Goal: Transaction & Acquisition: Obtain resource

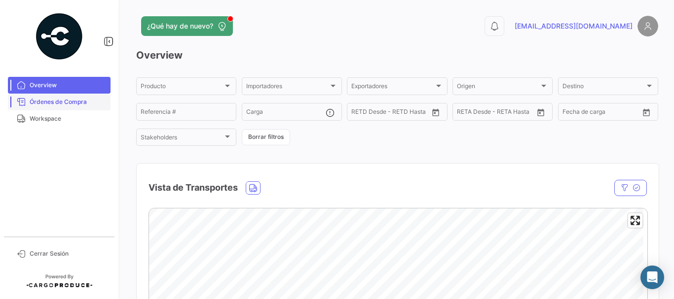
click at [62, 100] on span "Órdenes de Compra" at bounding box center [68, 102] width 77 height 9
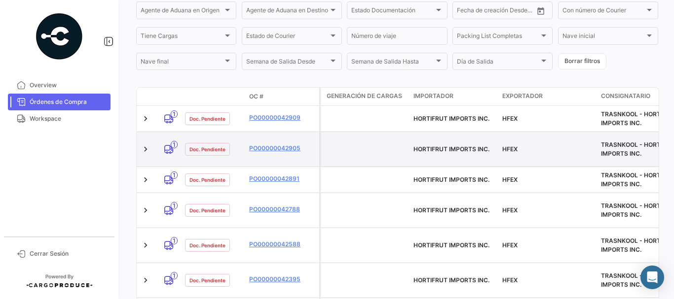
scroll to position [197, 0]
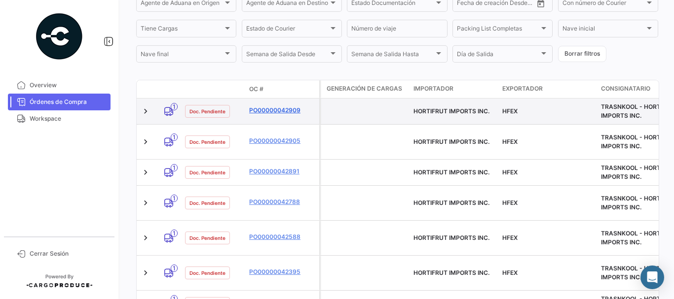
click at [270, 108] on link "PO00000042909" at bounding box center [282, 110] width 66 height 9
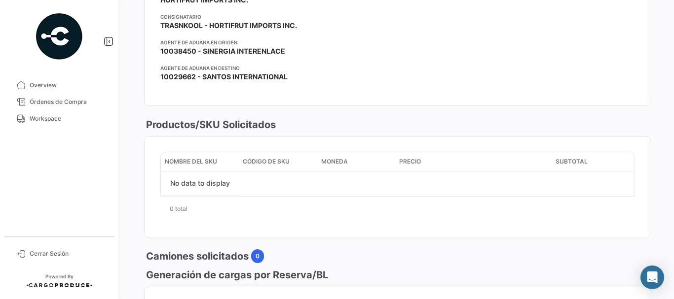
scroll to position [493, 0]
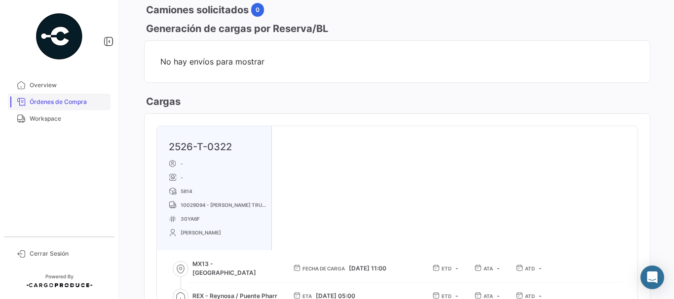
click at [65, 96] on link "Órdenes de Compra" at bounding box center [59, 102] width 103 height 17
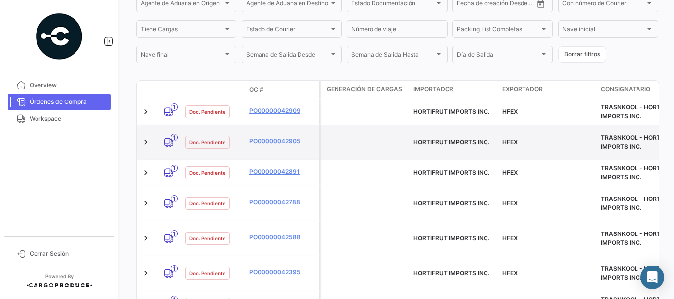
scroll to position [197, 0]
click at [265, 137] on link "PO00000042905" at bounding box center [282, 141] width 66 height 9
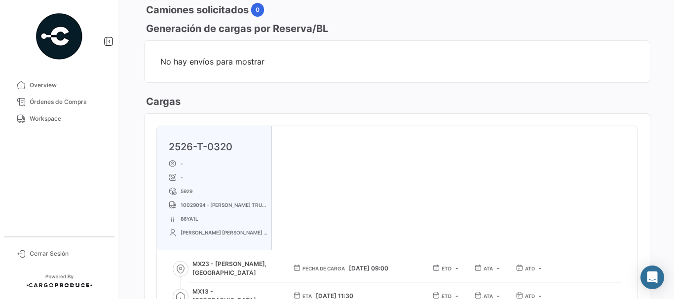
scroll to position [345, 0]
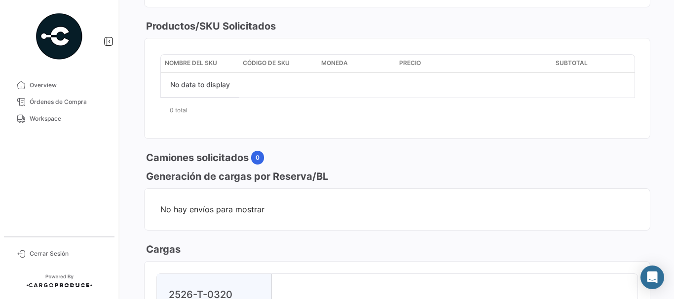
click at [93, 99] on span "Órdenes de Compra" at bounding box center [68, 102] width 77 height 9
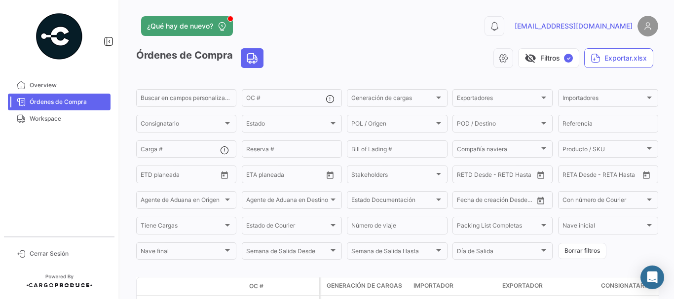
scroll to position [197, 0]
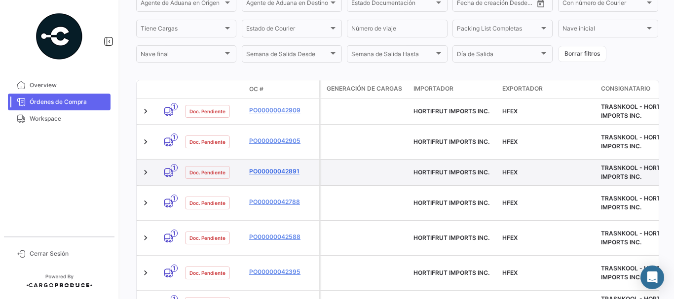
click at [266, 167] on link "PO00000042891" at bounding box center [282, 171] width 66 height 9
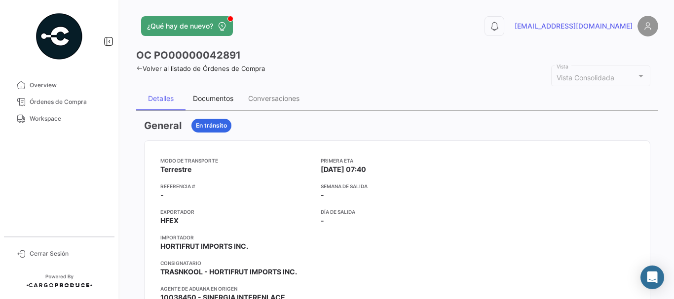
click at [217, 95] on div "Documentos" at bounding box center [213, 98] width 40 height 8
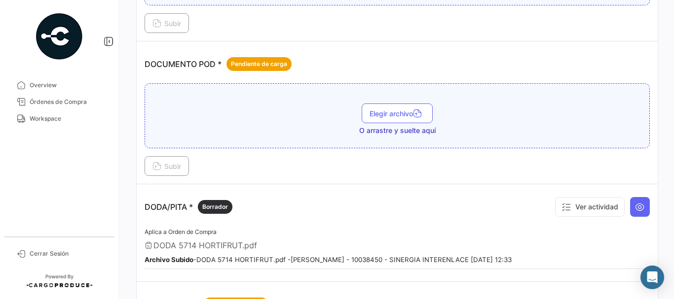
scroll to position [493, 0]
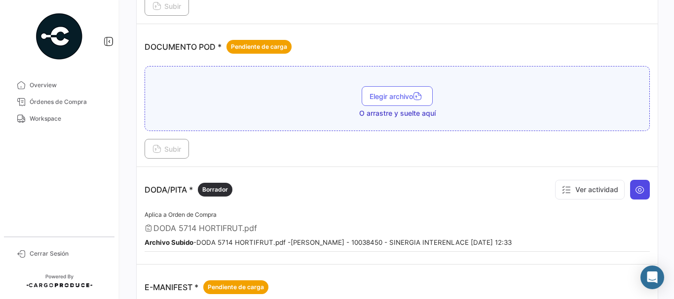
click at [636, 194] on icon at bounding box center [640, 190] width 10 height 10
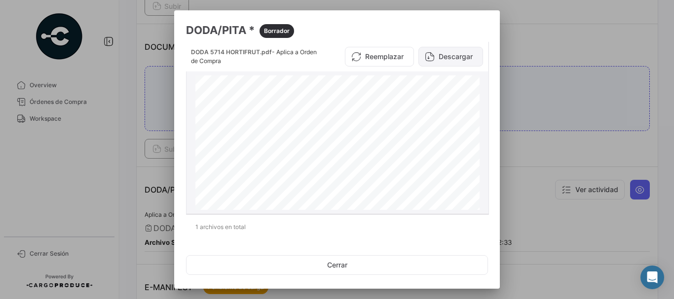
click at [445, 55] on button "Descargar" at bounding box center [450, 57] width 65 height 20
click at [537, 69] on div at bounding box center [337, 149] width 674 height 299
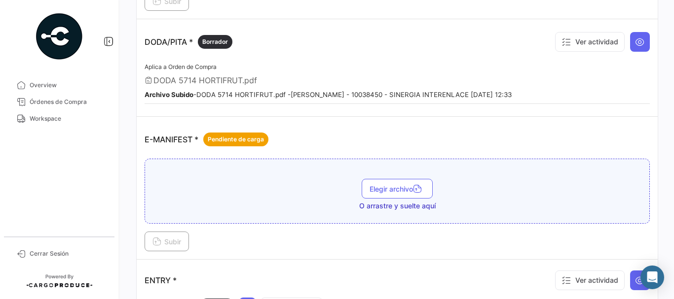
scroll to position [740, 0]
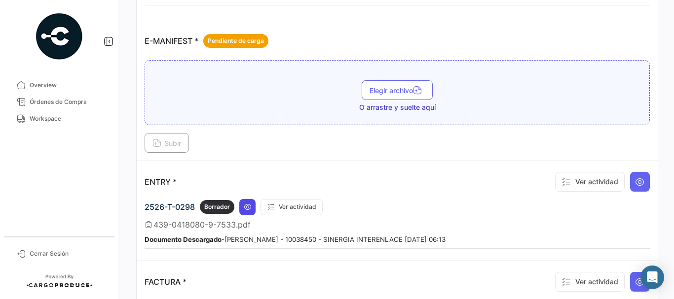
click at [247, 208] on icon at bounding box center [248, 207] width 8 height 8
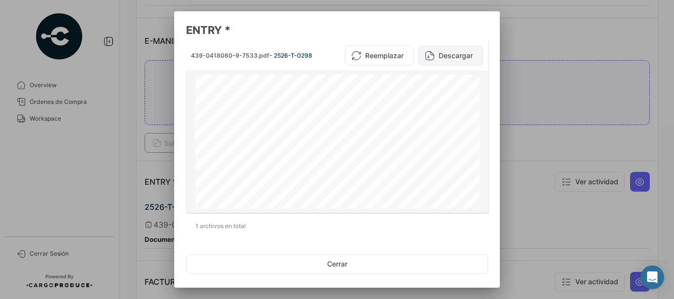
click at [458, 50] on button "Descargar" at bounding box center [450, 56] width 65 height 20
click at [588, 29] on div at bounding box center [337, 149] width 674 height 299
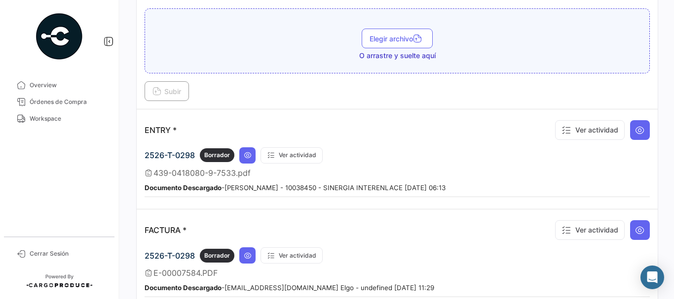
scroll to position [888, 0]
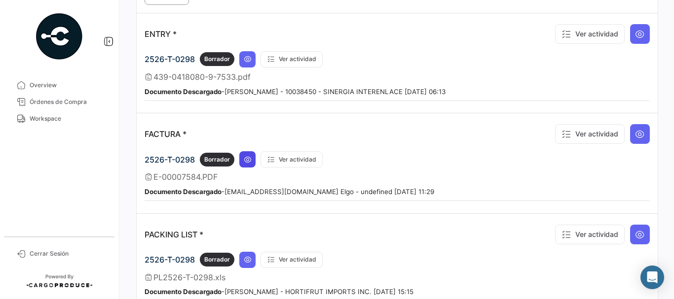
click at [247, 160] on icon at bounding box center [248, 160] width 8 height 8
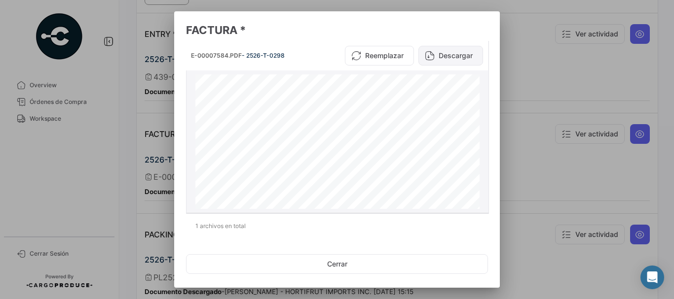
click at [440, 59] on button "Descargar" at bounding box center [450, 56] width 65 height 20
click at [533, 91] on div at bounding box center [337, 149] width 674 height 299
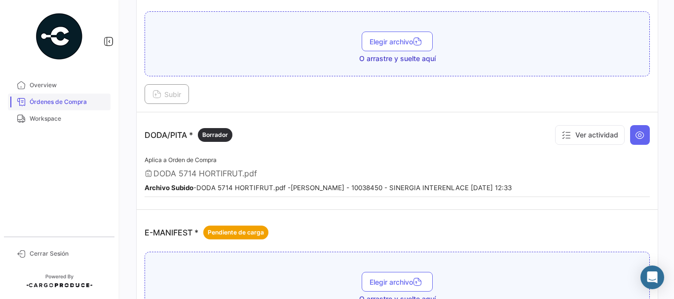
scroll to position [542, 0]
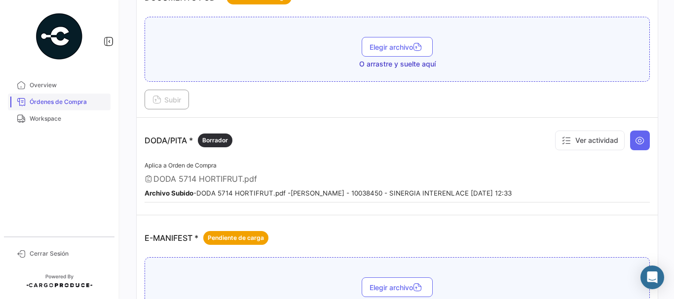
click at [71, 98] on span "Órdenes de Compra" at bounding box center [68, 102] width 77 height 9
